Goal: Book appointment/travel/reservation

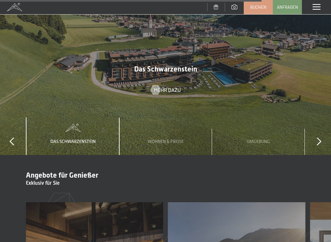
scroll to position [2415, 0]
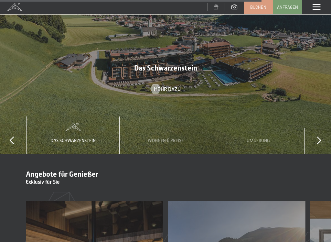
click at [161, 116] on div "Wohnen & Preise" at bounding box center [166, 135] width 46 height 38
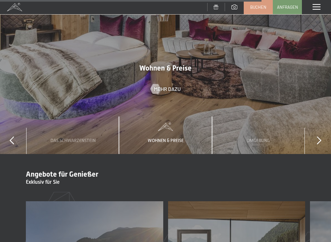
click at [163, 116] on div "Wohnen & Preise" at bounding box center [166, 135] width 46 height 38
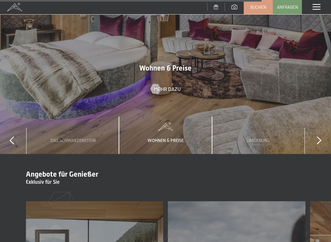
click at [163, 123] on span at bounding box center [165, 127] width 93 height 8
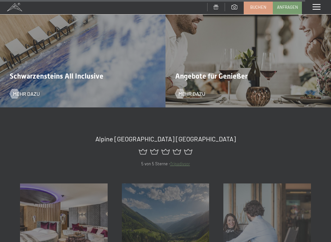
scroll to position [2817, 0]
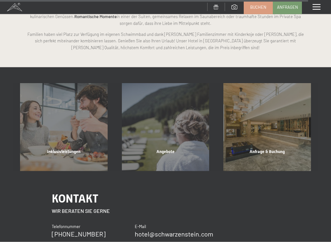
scroll to position [2864, 0]
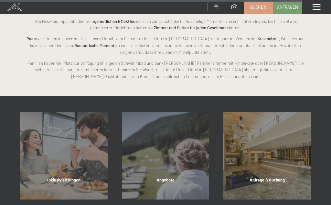
scroll to position [2834, 0]
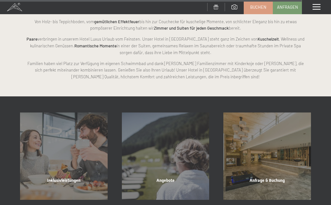
click at [62, 178] on span "Inklusivleistungen" at bounding box center [63, 180] width 33 height 5
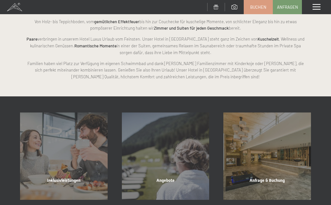
scroll to position [0, 0]
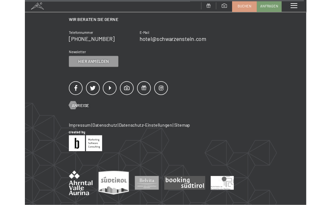
scroll to position [829, 0]
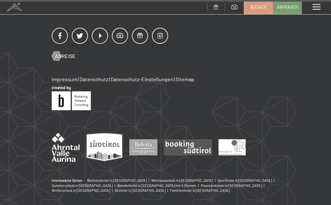
click at [65, 49] on div at bounding box center [165, 32] width 227 height 42
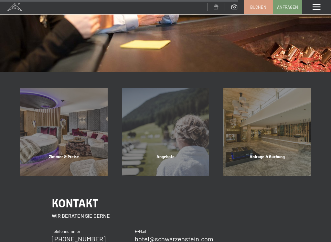
scroll to position [573, 0]
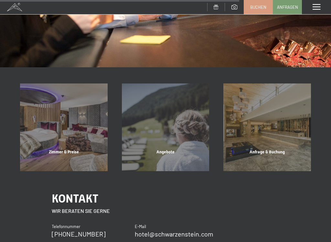
click at [268, 149] on div "Anfrage & Buchung" at bounding box center [267, 160] width 102 height 22
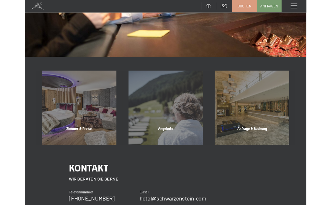
scroll to position [0, 0]
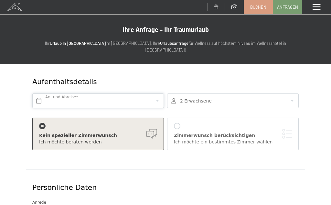
click at [58, 94] on input "text" at bounding box center [97, 101] width 131 height 15
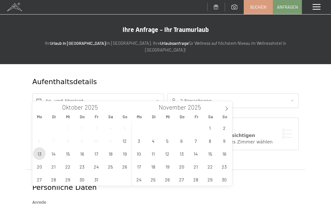
click at [41, 150] on span "13" at bounding box center [39, 154] width 13 height 13
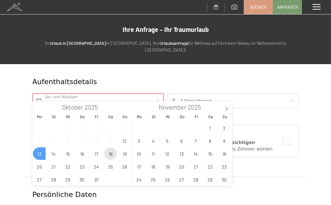
click at [112, 153] on span "18" at bounding box center [110, 154] width 13 height 13
type input "Mo. 13.10.2025 - Sa. 18.10.2025"
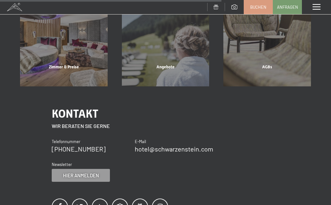
scroll to position [371, 0]
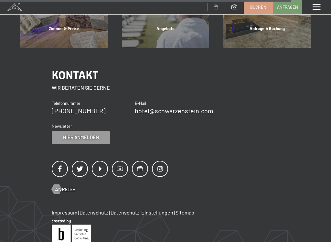
scroll to position [697, 0]
click at [59, 185] on span "Anreise" at bounding box center [65, 188] width 21 height 7
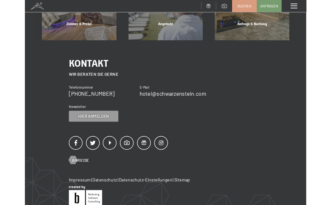
scroll to position [0, 0]
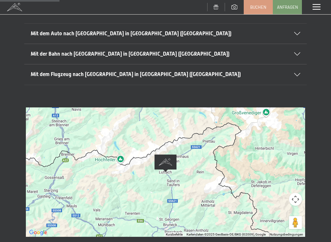
scroll to position [80, 0]
click at [199, 161] on div at bounding box center [165, 171] width 279 height 129
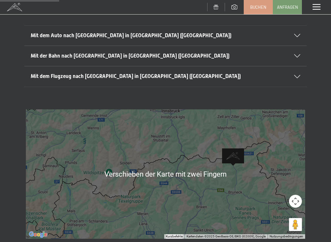
scroll to position [80, 0]
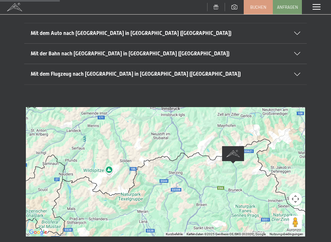
click at [266, 120] on div at bounding box center [165, 171] width 279 height 129
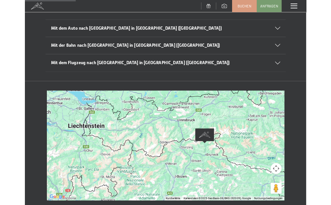
scroll to position [0, 0]
